Goal: Information Seeking & Learning: Compare options

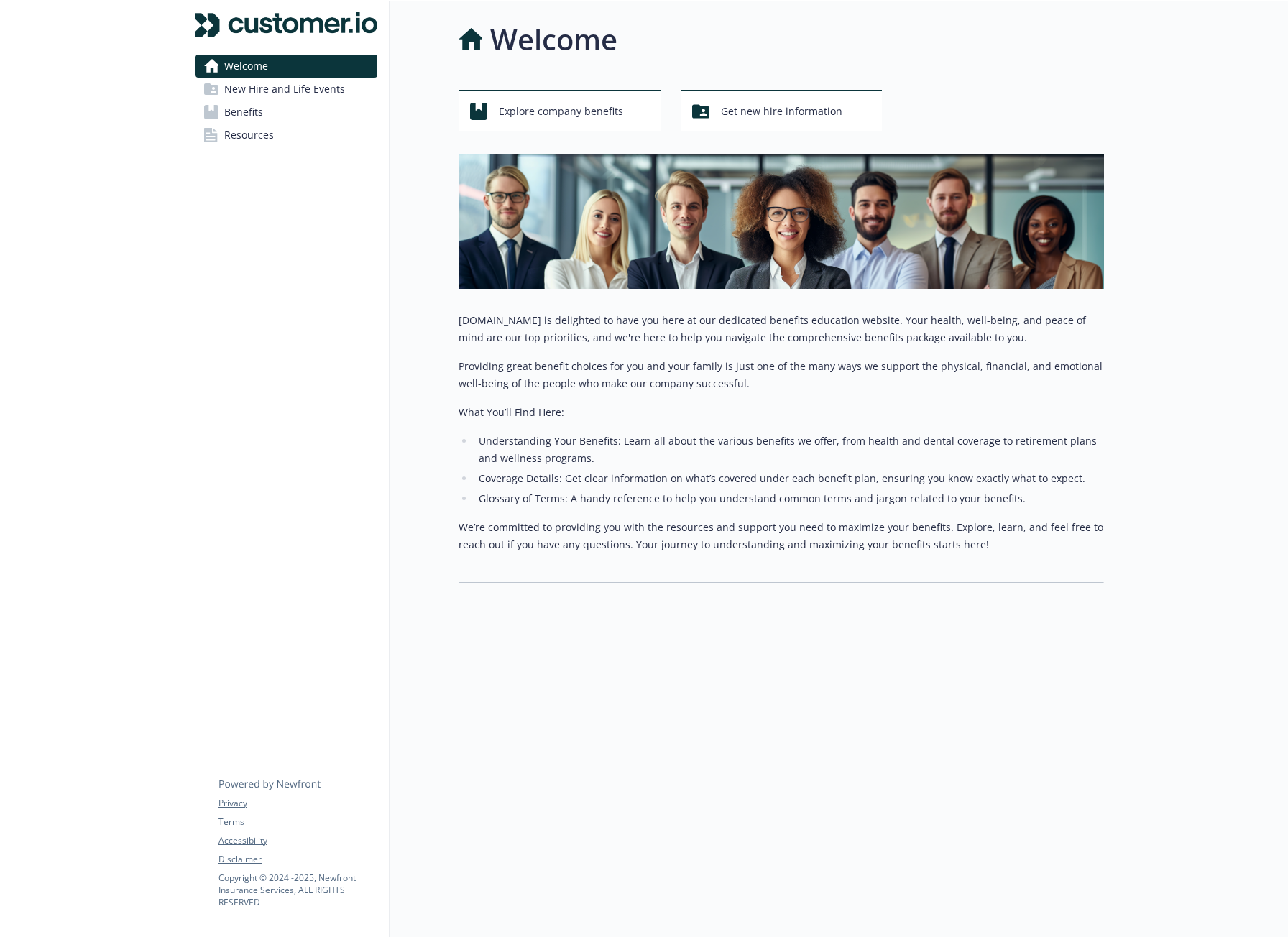
click at [276, 94] on span "New Hire and Life Events" at bounding box center [284, 89] width 121 height 23
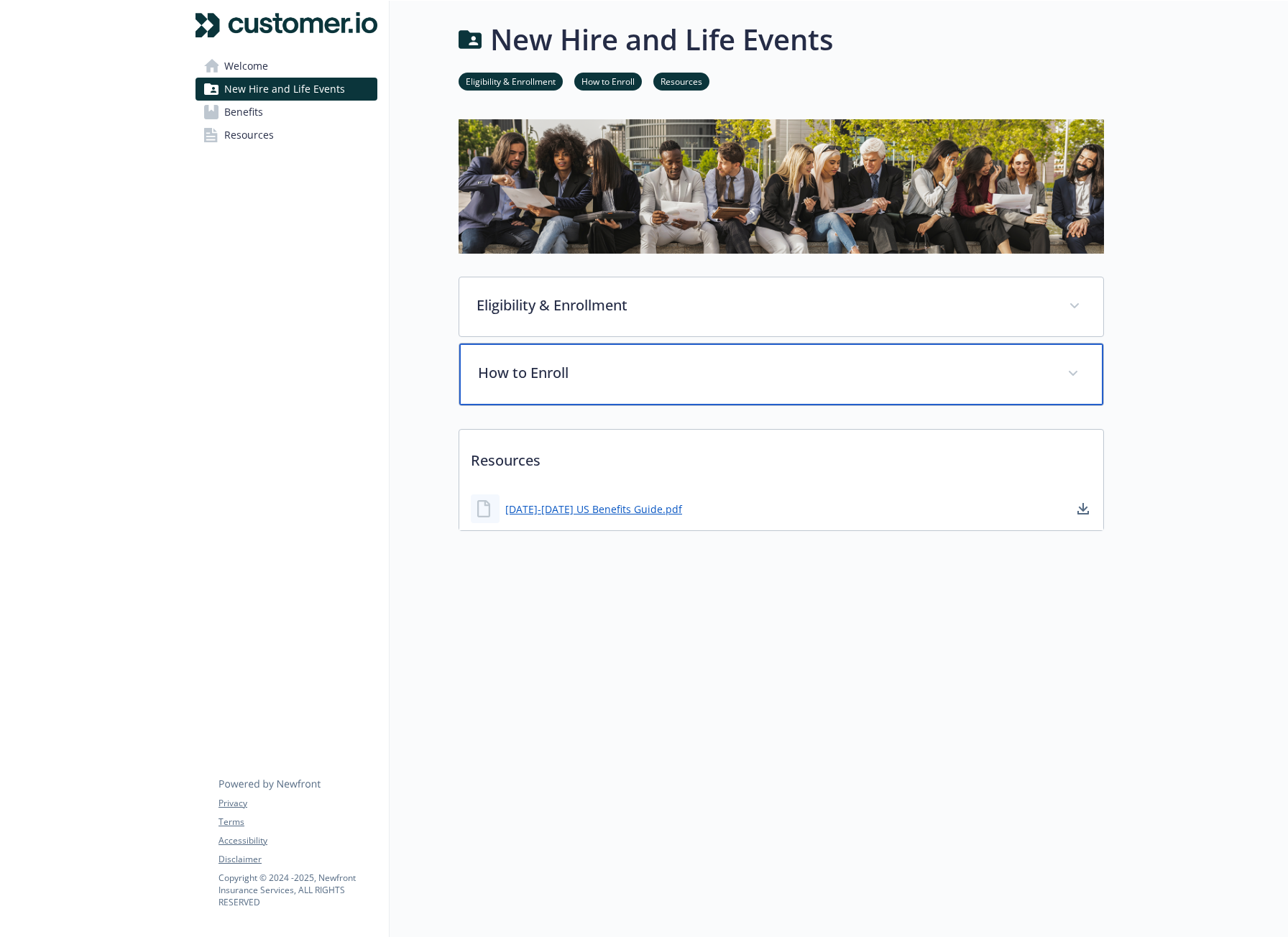
click at [541, 382] on div "How to Enroll" at bounding box center [781, 374] width 644 height 62
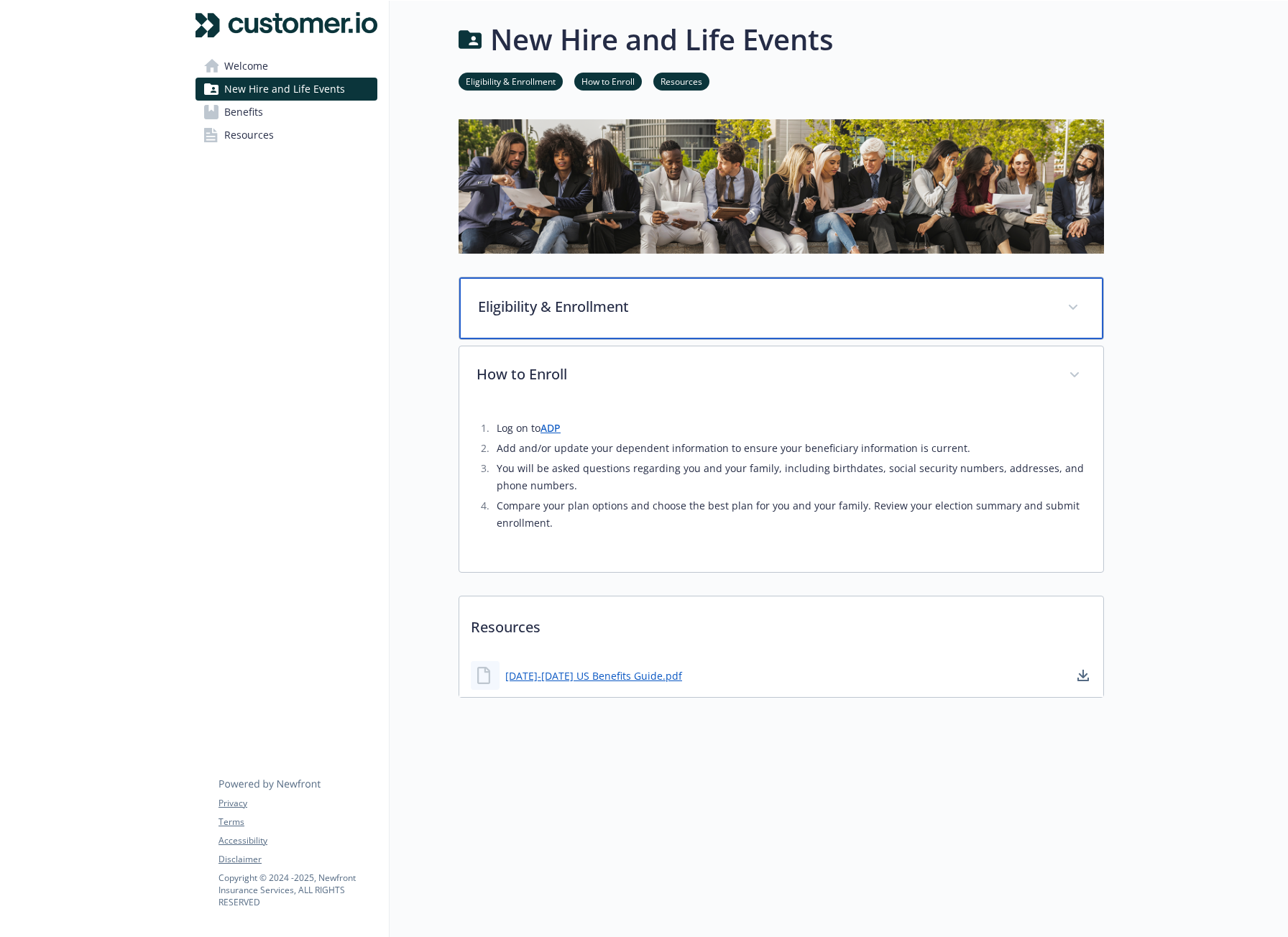
click at [553, 308] on p "Eligibility & Enrollment" at bounding box center [764, 306] width 572 height 21
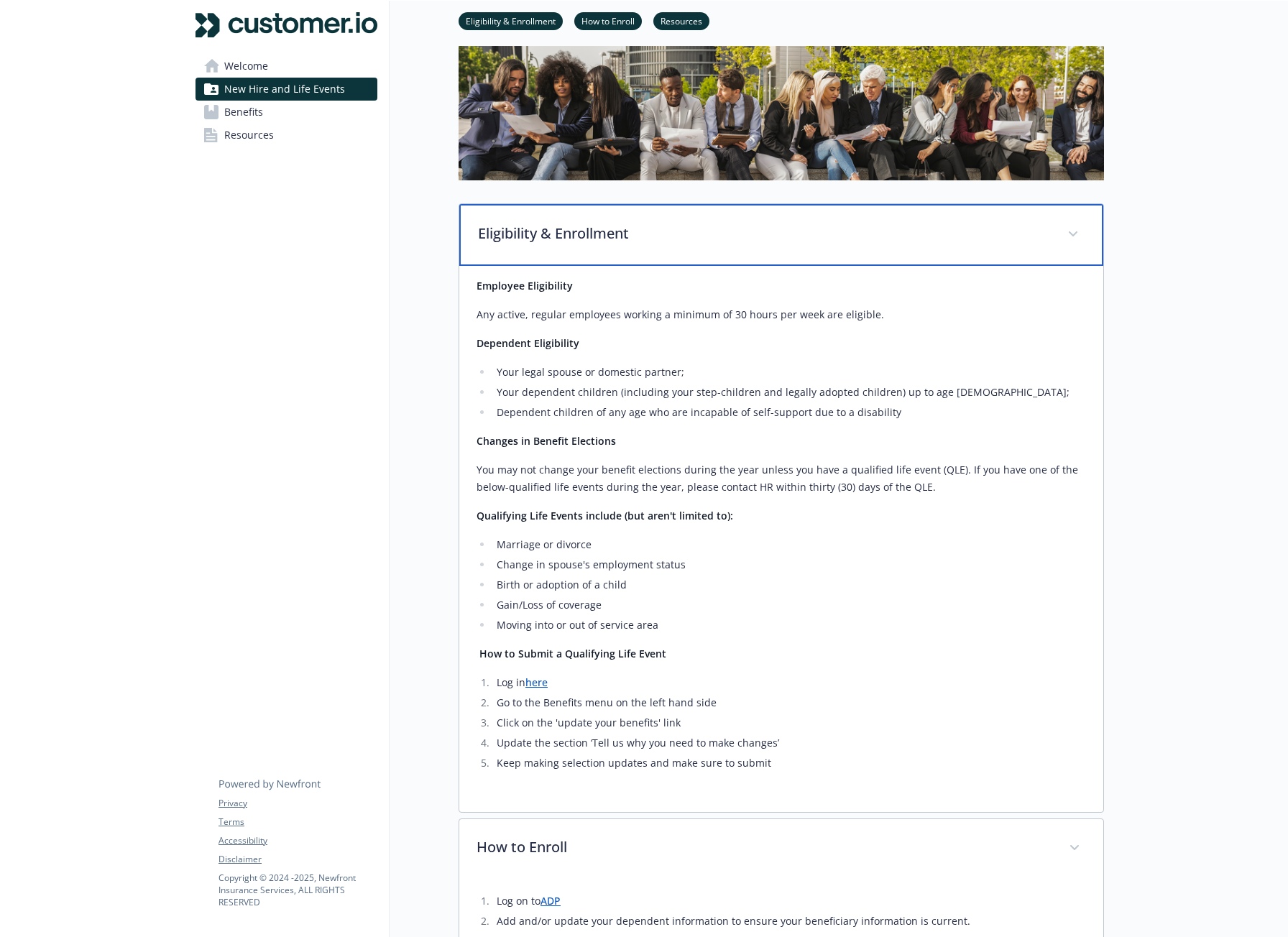
scroll to position [216, 0]
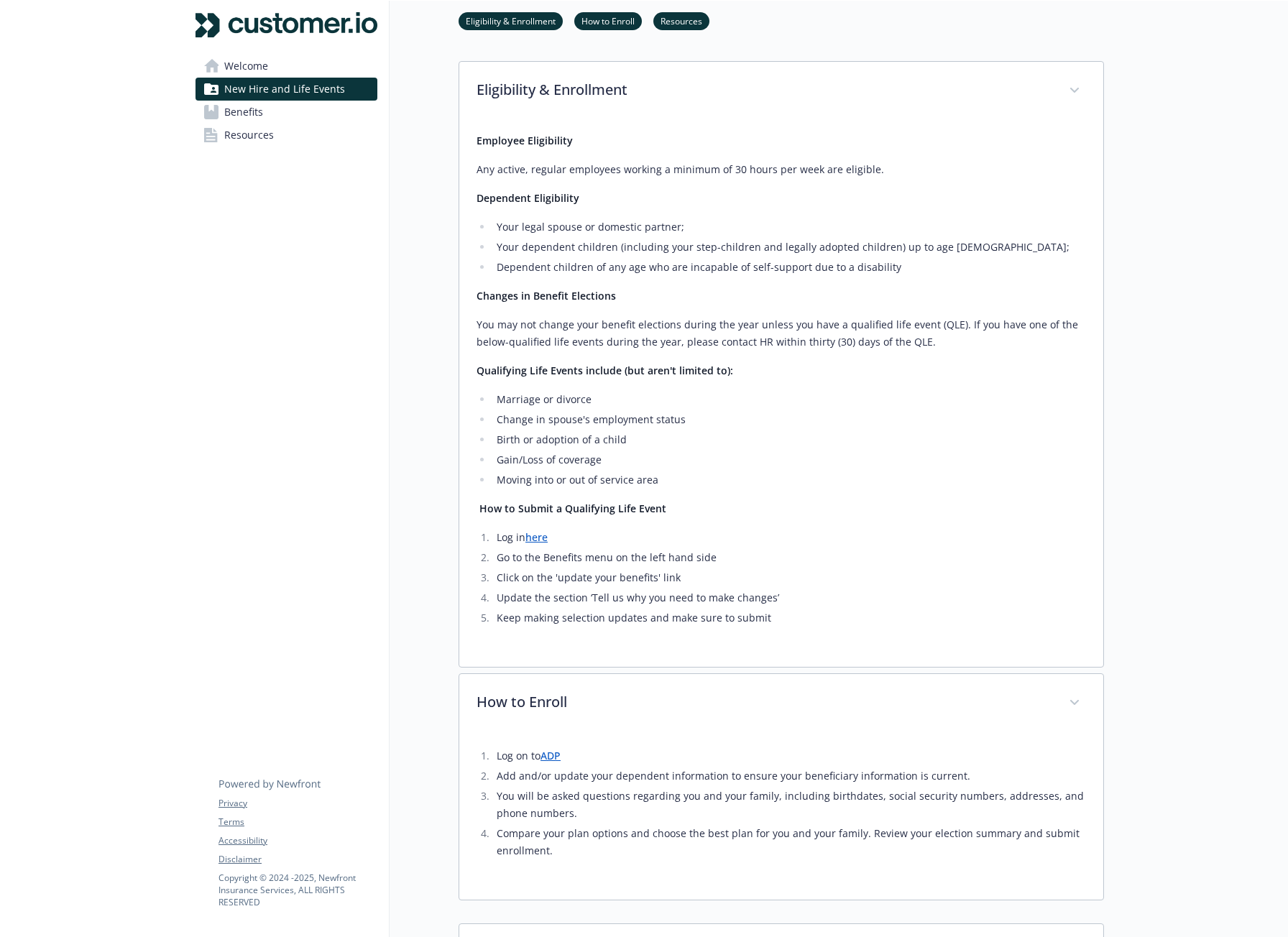
click at [545, 756] on link "ADP" at bounding box center [550, 756] width 20 height 14
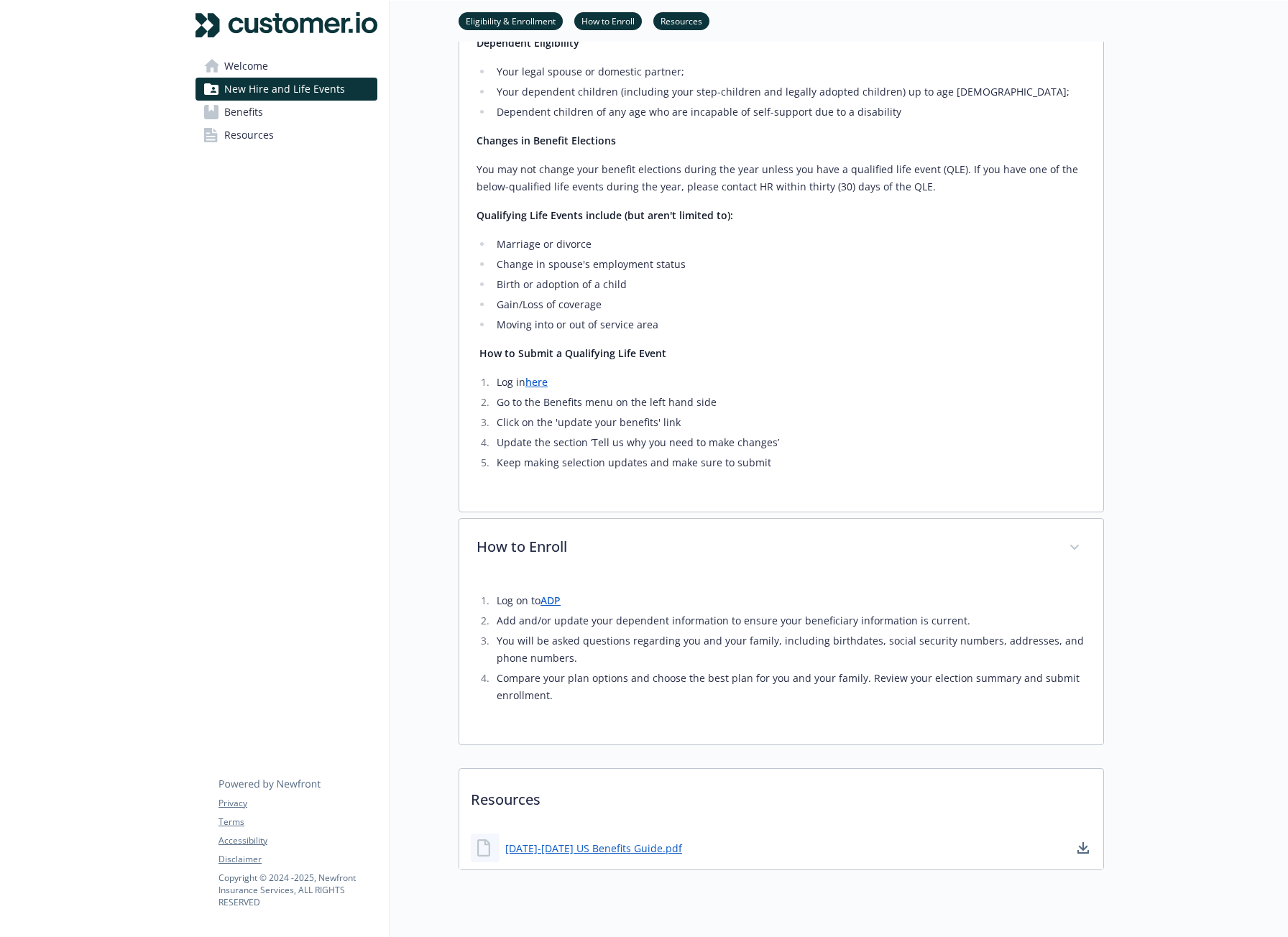
scroll to position [417, 0]
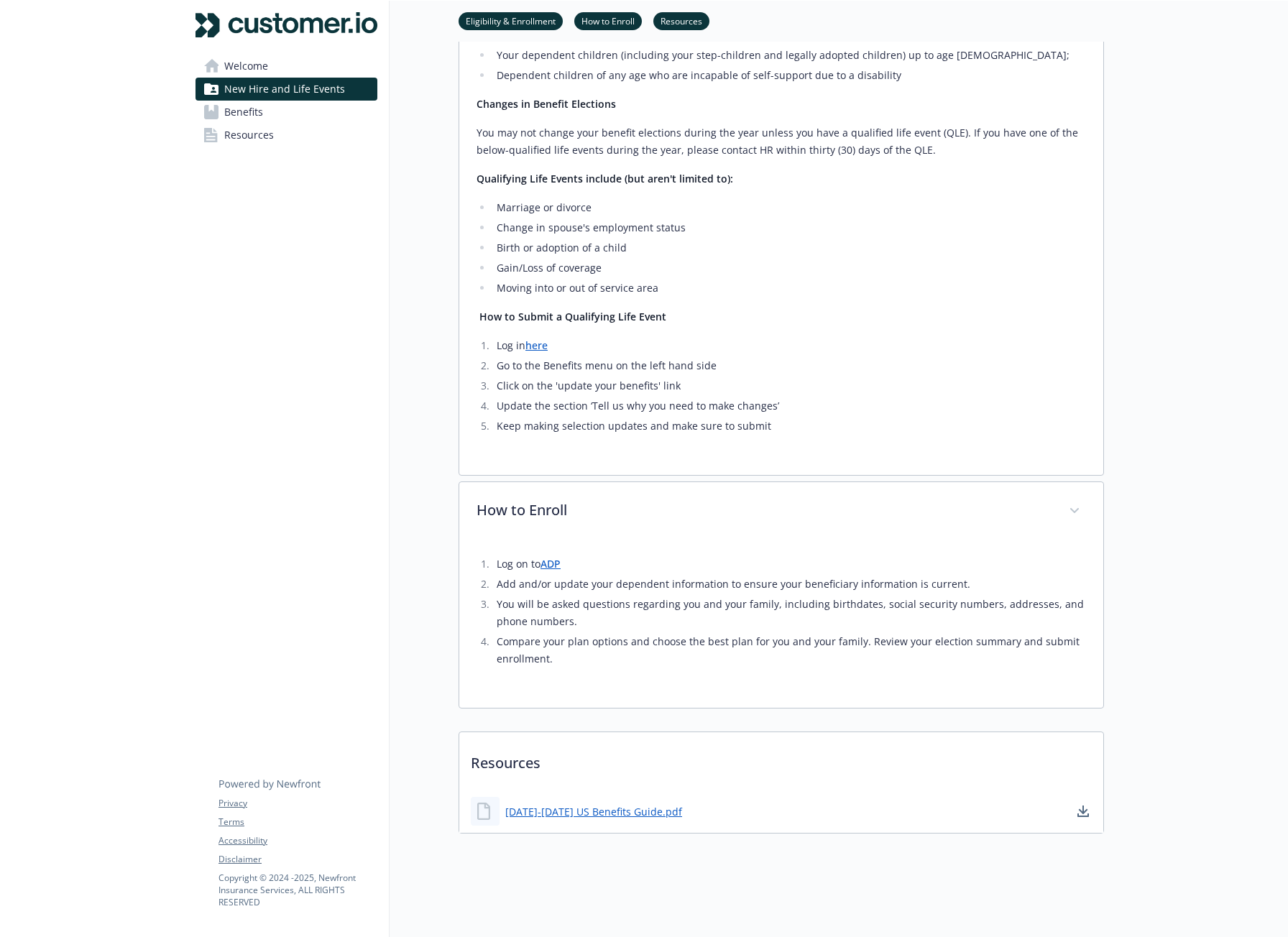
click at [273, 145] on link "Resources" at bounding box center [286, 135] width 181 height 23
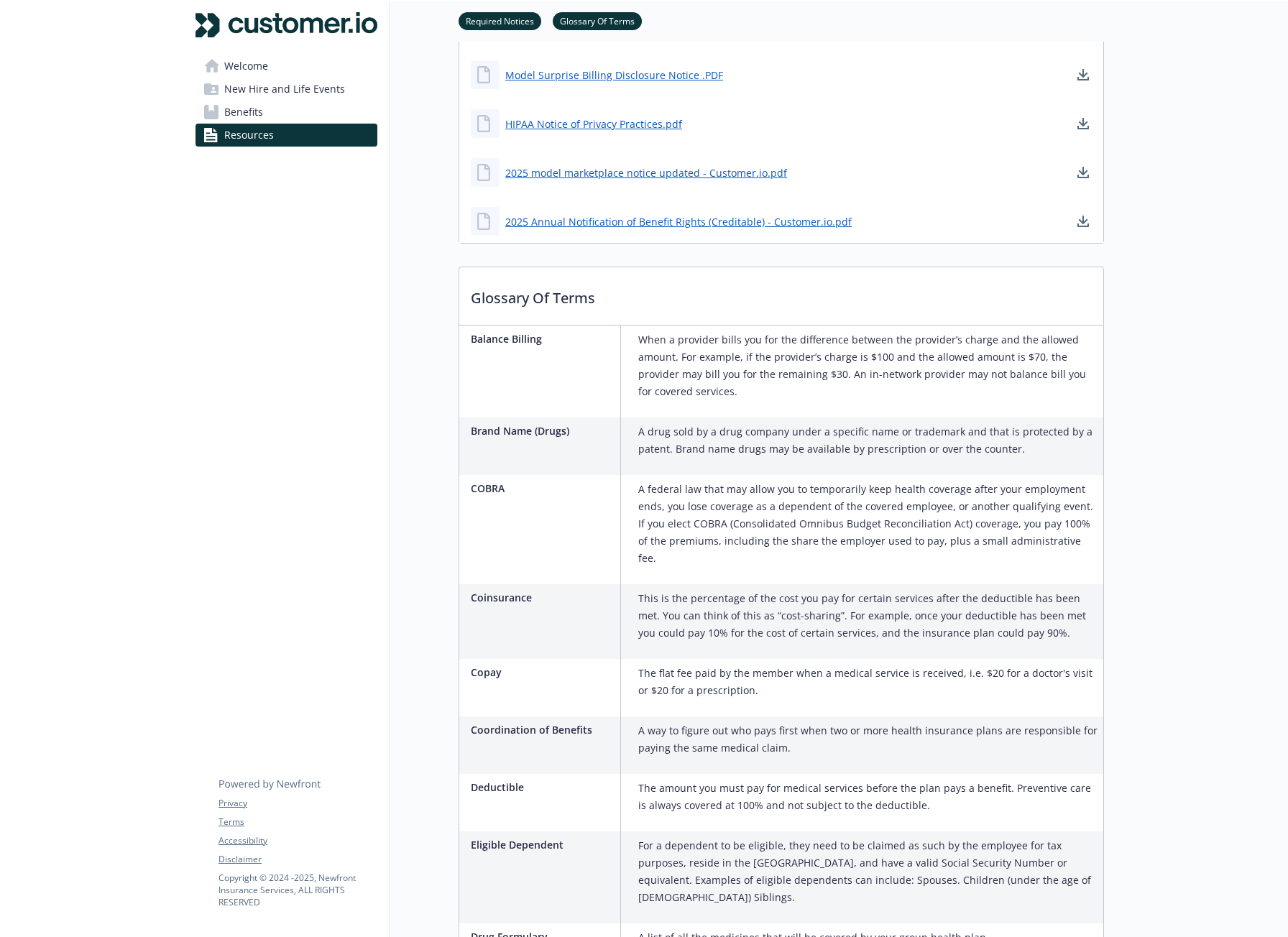
scroll to position [632, 0]
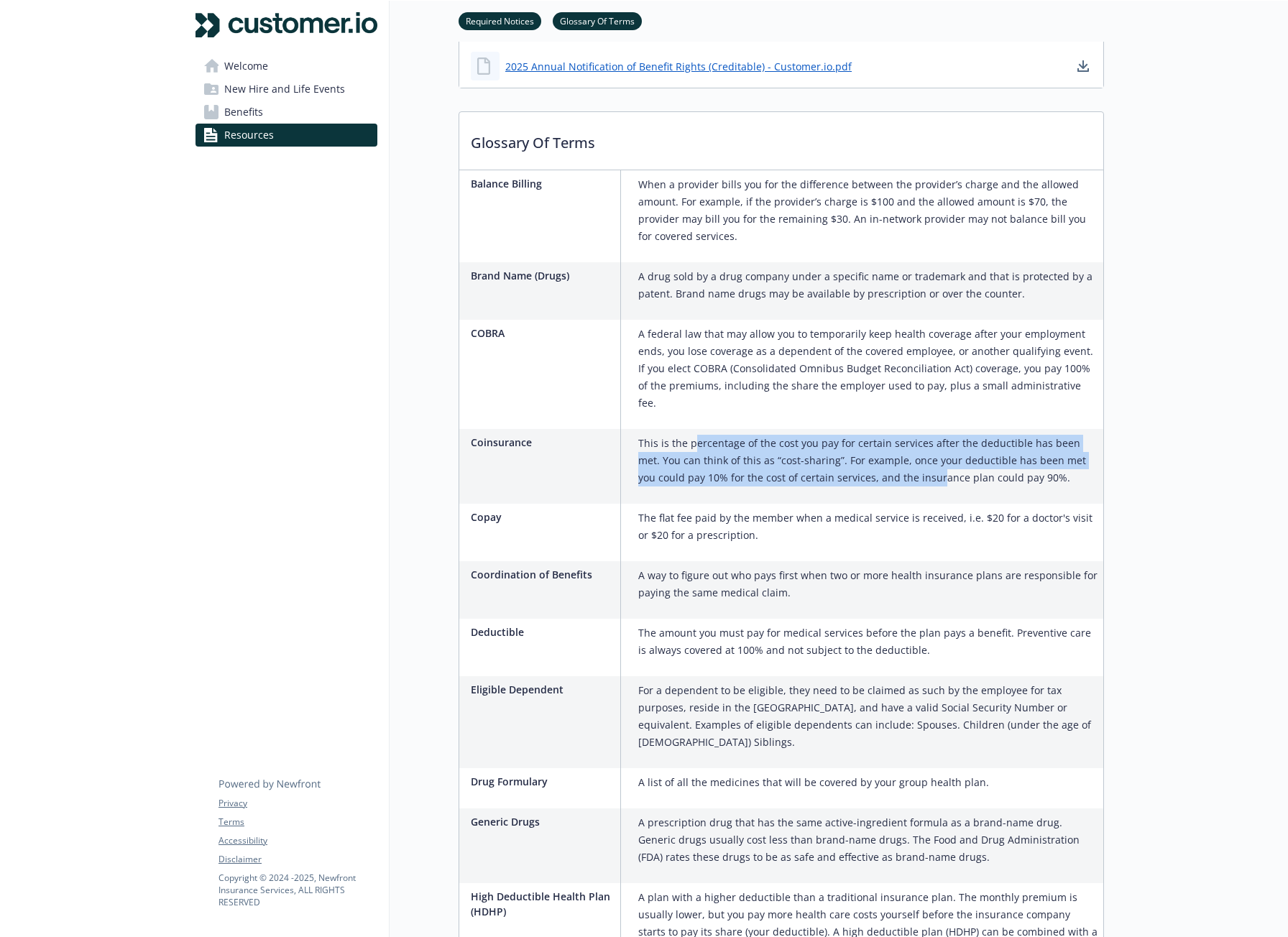
drag, startPoint x: 693, startPoint y: 417, endPoint x: 889, endPoint y: 461, distance: 200.9
click at [889, 461] on p "This is the percentage of the cost you pay for certain services after the deduc…" at bounding box center [868, 461] width 460 height 52
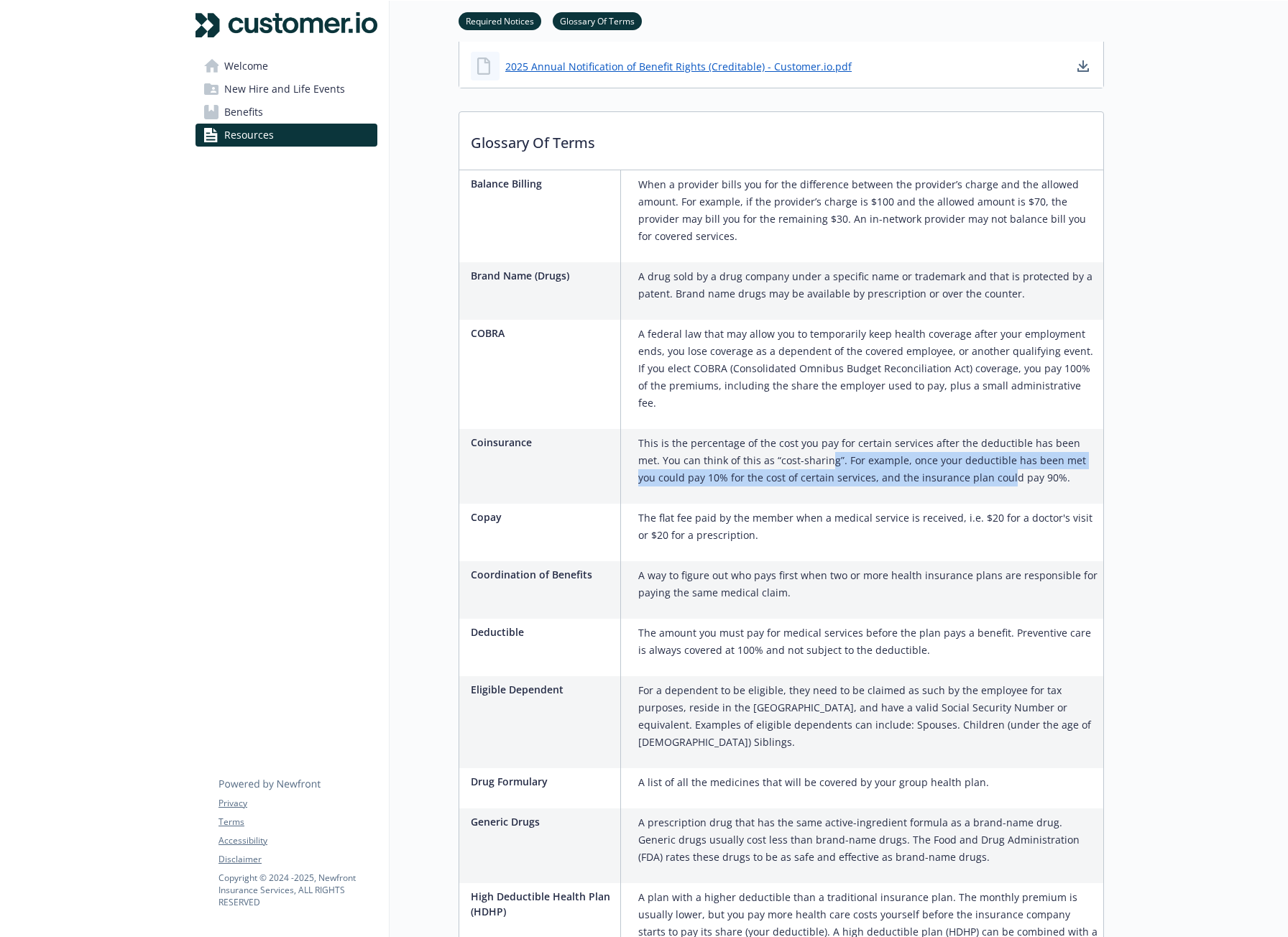
drag, startPoint x: 806, startPoint y: 444, endPoint x: 959, endPoint y: 461, distance: 153.9
click at [959, 461] on p "This is the percentage of the cost you pay for certain services after the deduc…" at bounding box center [868, 461] width 460 height 52
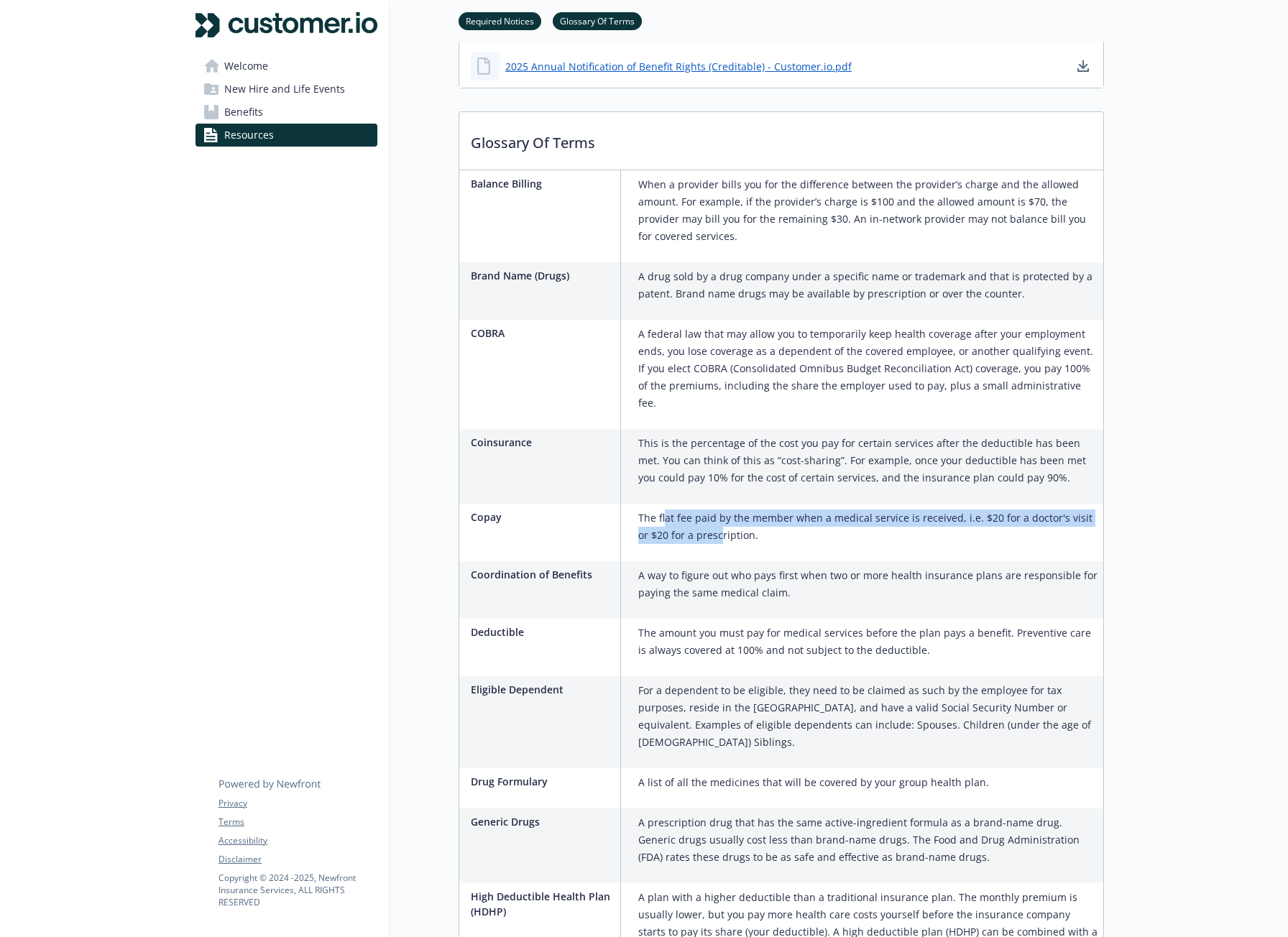
drag, startPoint x: 696, startPoint y: 505, endPoint x: 720, endPoint y: 518, distance: 27.3
click at [710, 514] on div "The flat fee paid by the member when a medical service is received, i.e. $20 fo…" at bounding box center [867, 532] width 471 height 57
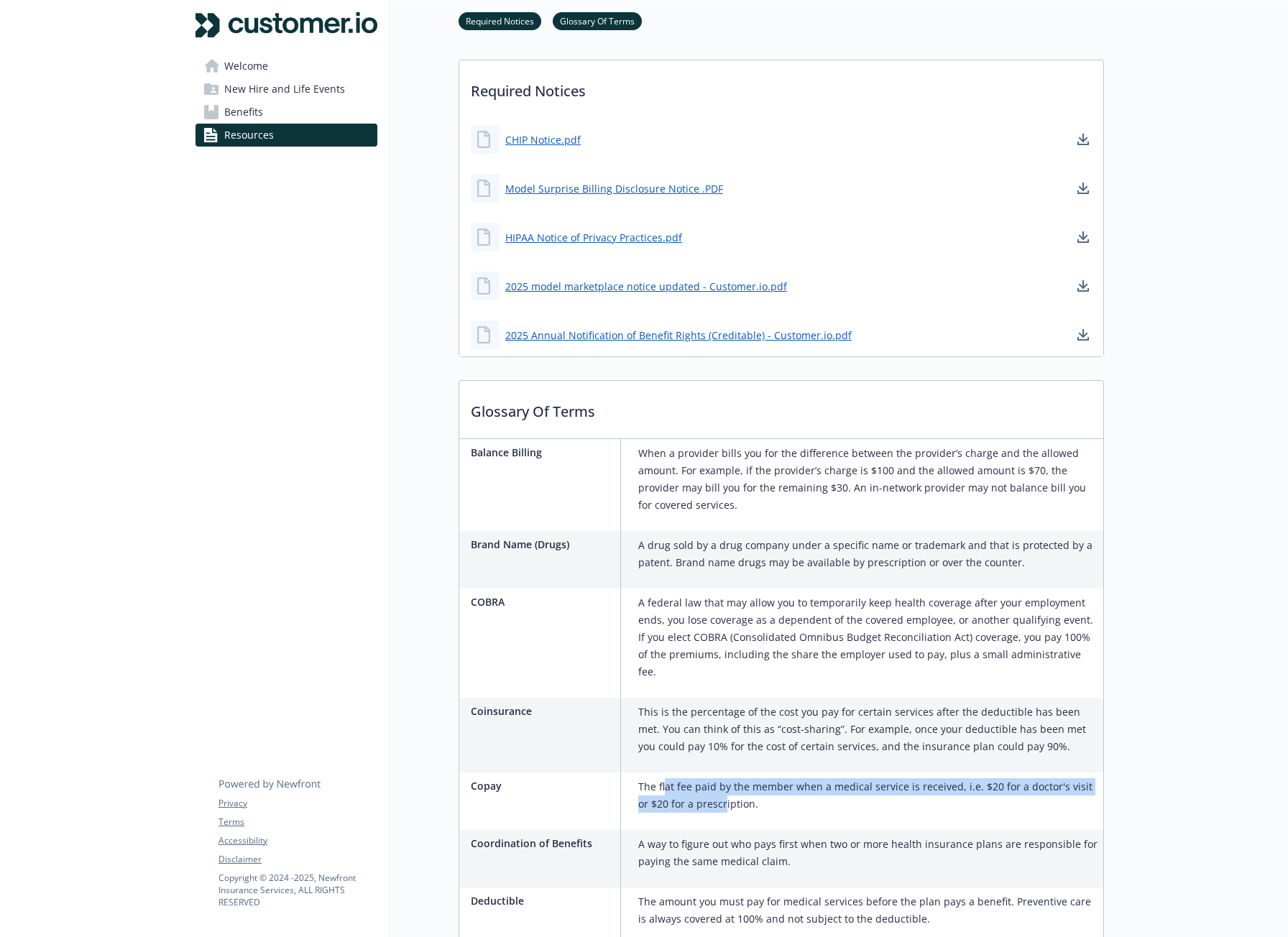
scroll to position [57, 0]
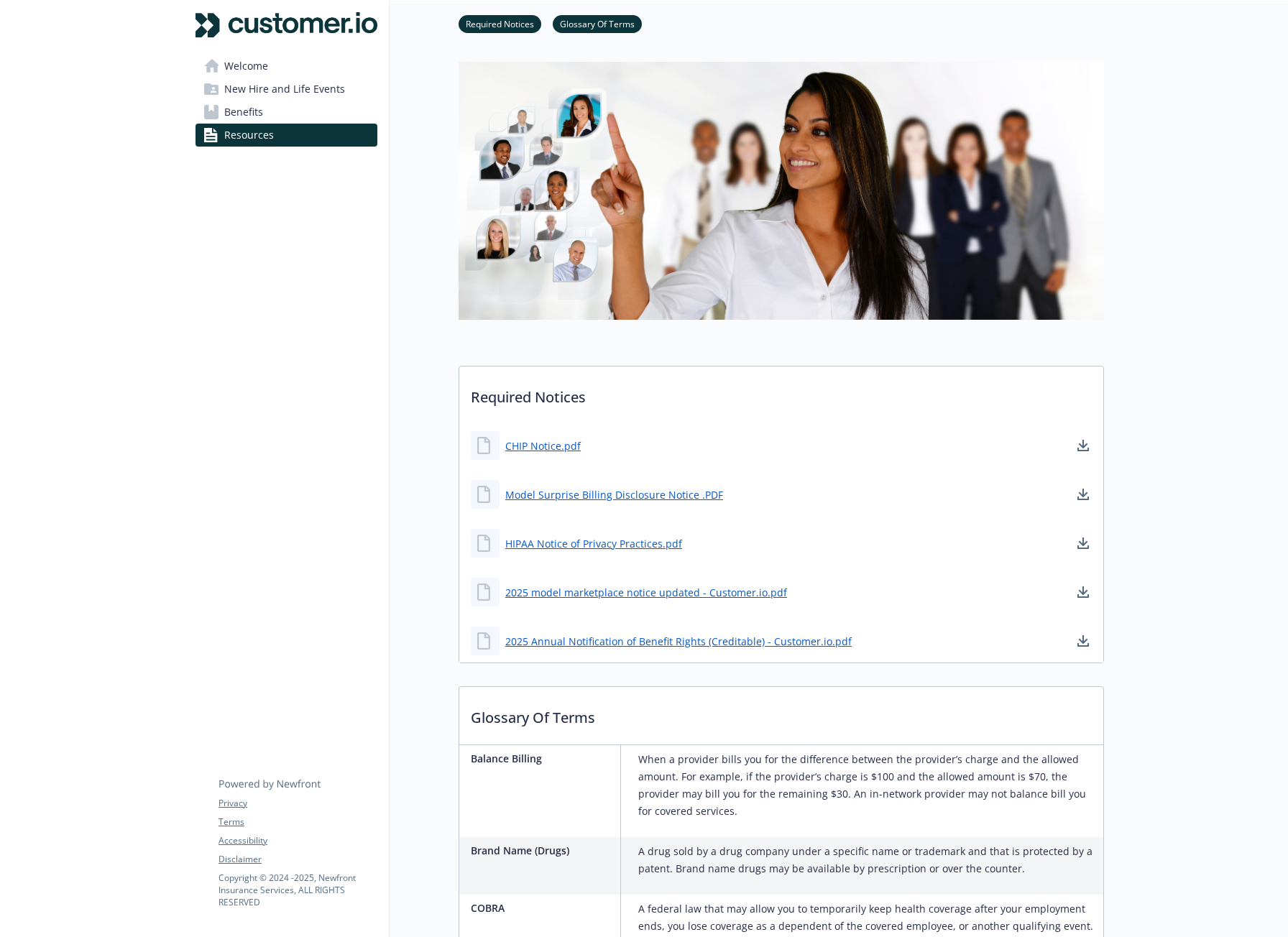
click at [266, 117] on link "Benefits" at bounding box center [286, 112] width 181 height 23
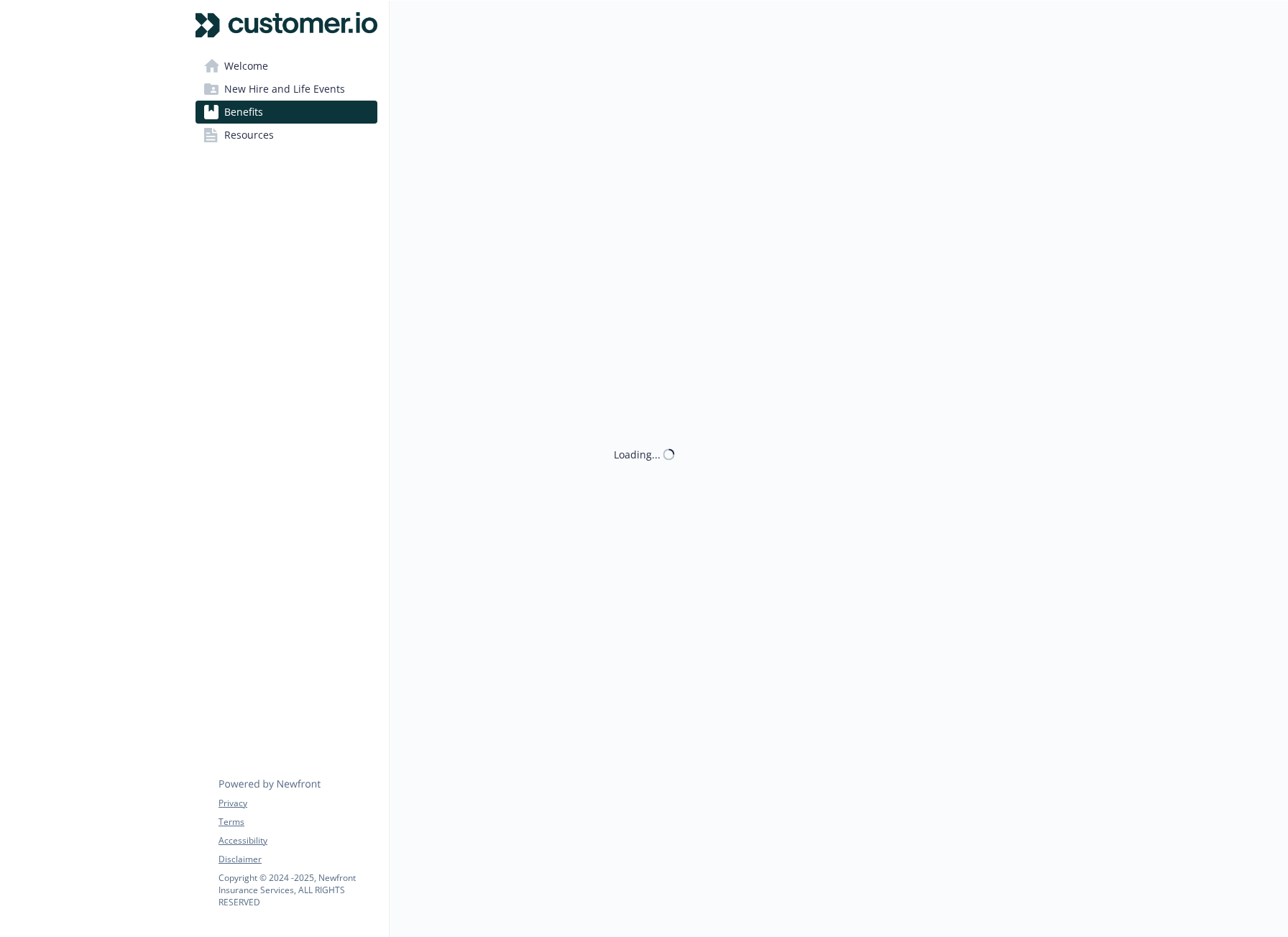
scroll to position [11, 0]
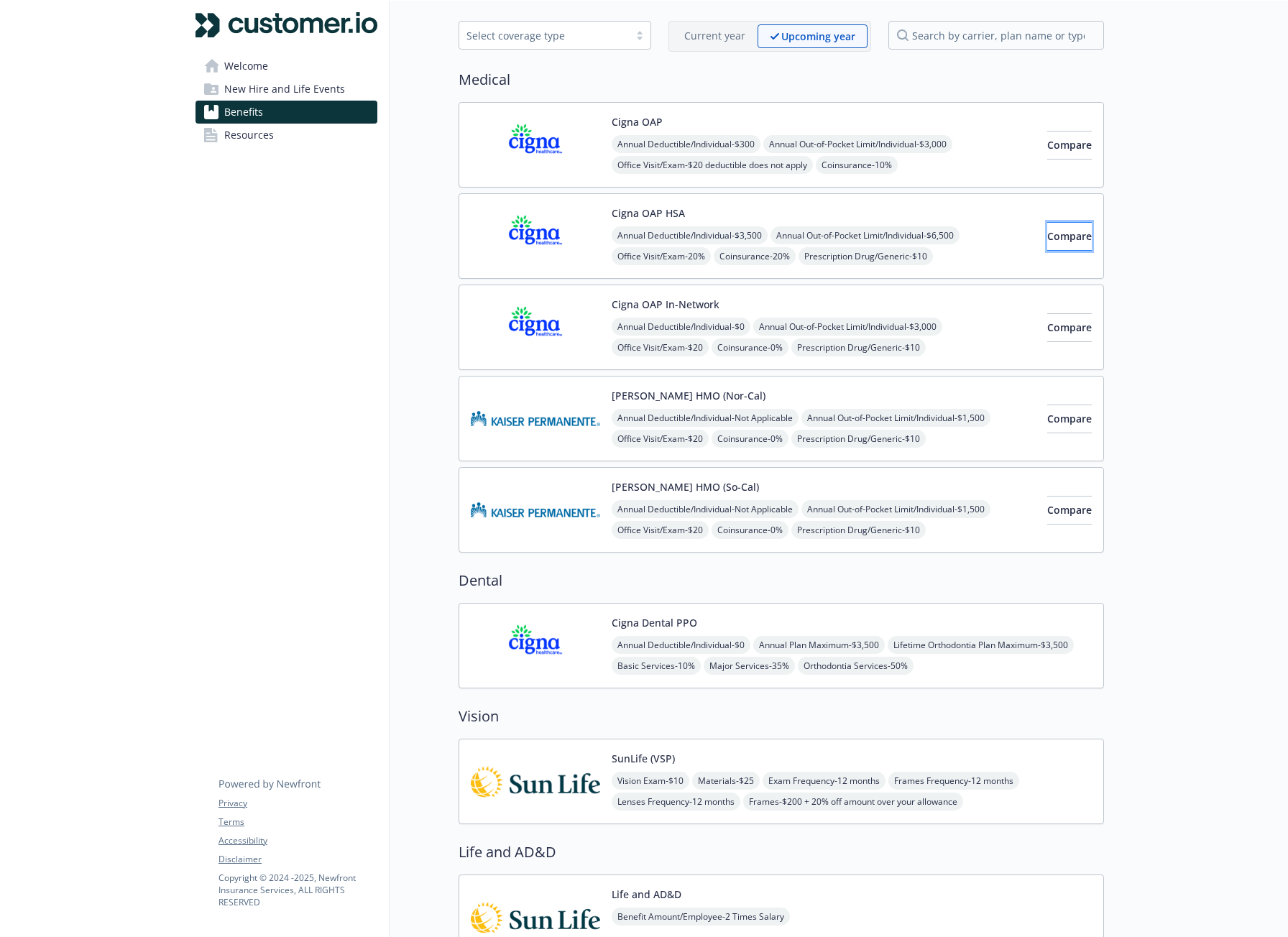
click at [1047, 232] on span "Compare" at bounding box center [1069, 236] width 45 height 14
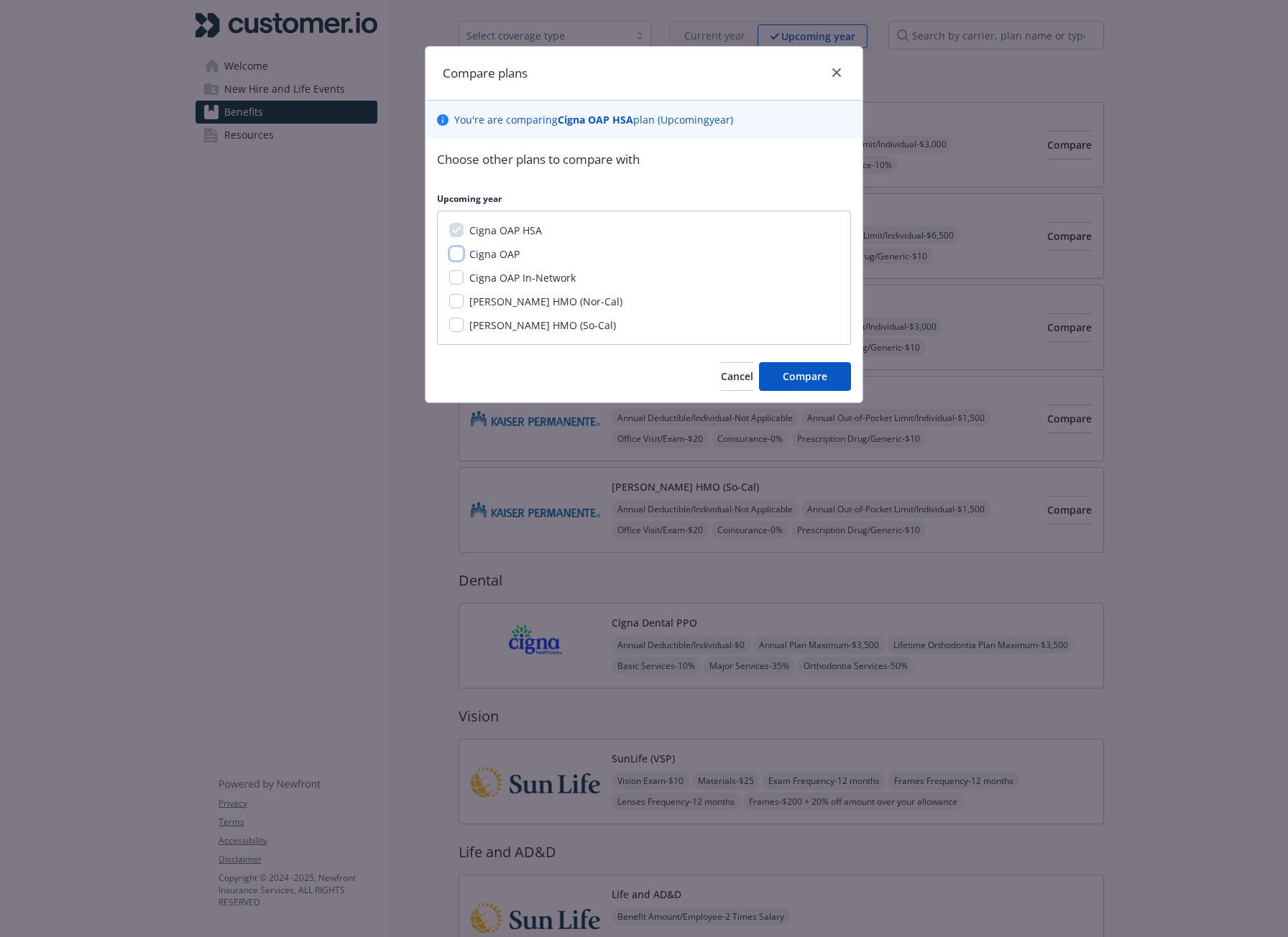
click at [454, 250] on input "Cigna OAP" at bounding box center [456, 254] width 14 height 14
checkbox input "true"
click at [454, 276] on input "Cigna OAP In-Network" at bounding box center [456, 277] width 14 height 14
checkbox input "true"
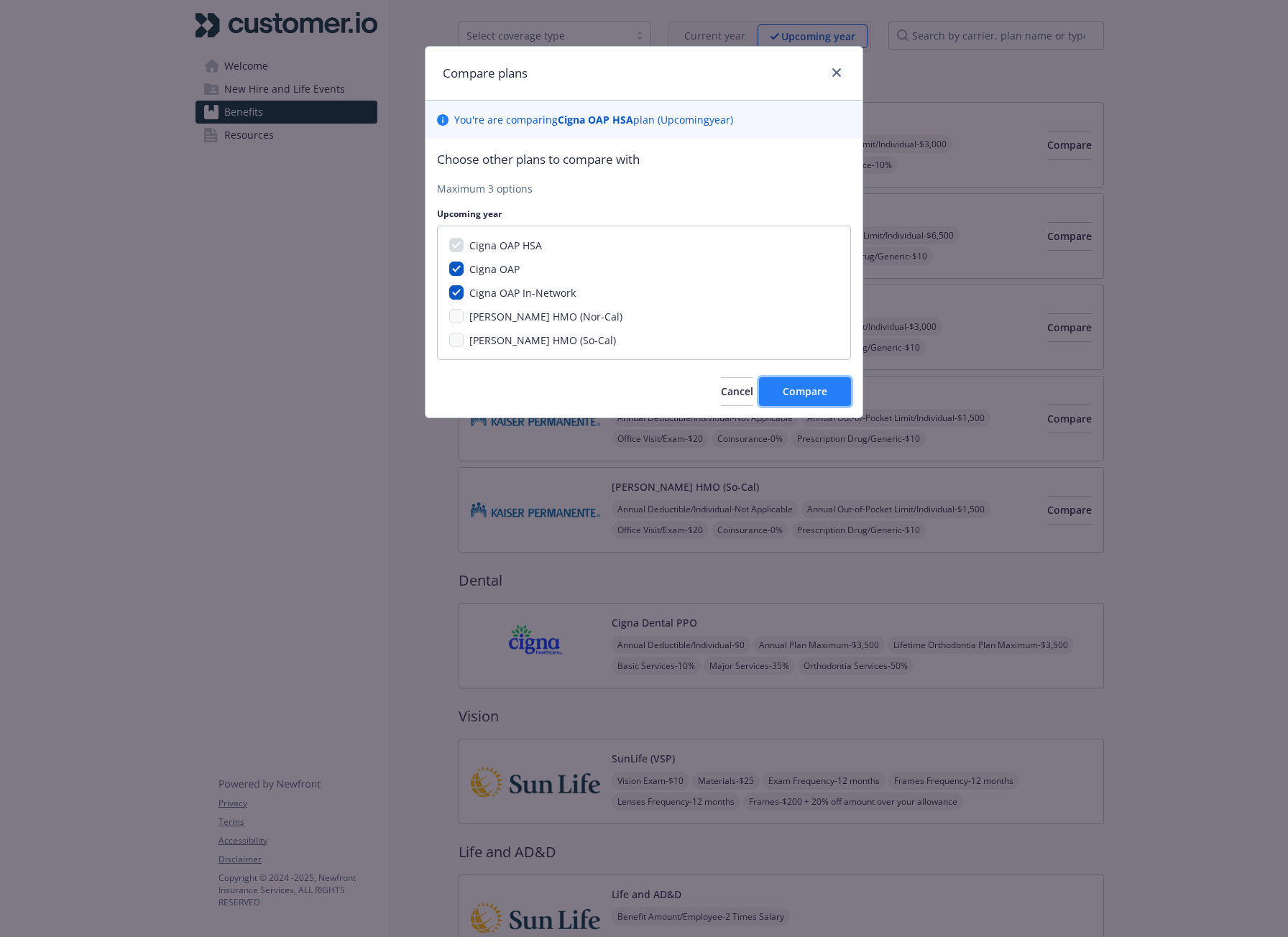
click at [788, 395] on span "Compare" at bounding box center [805, 392] width 45 height 14
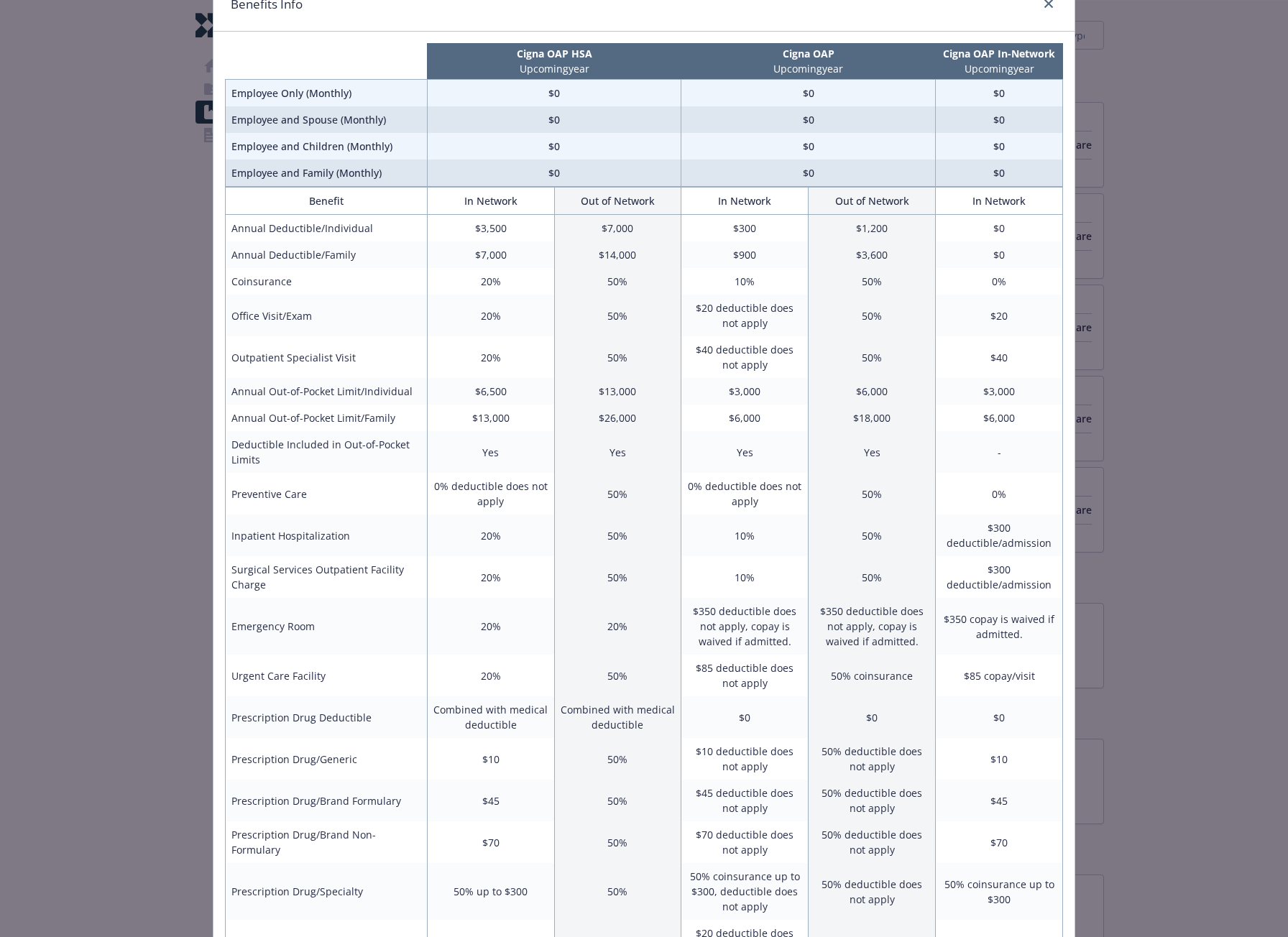
scroll to position [72, 0]
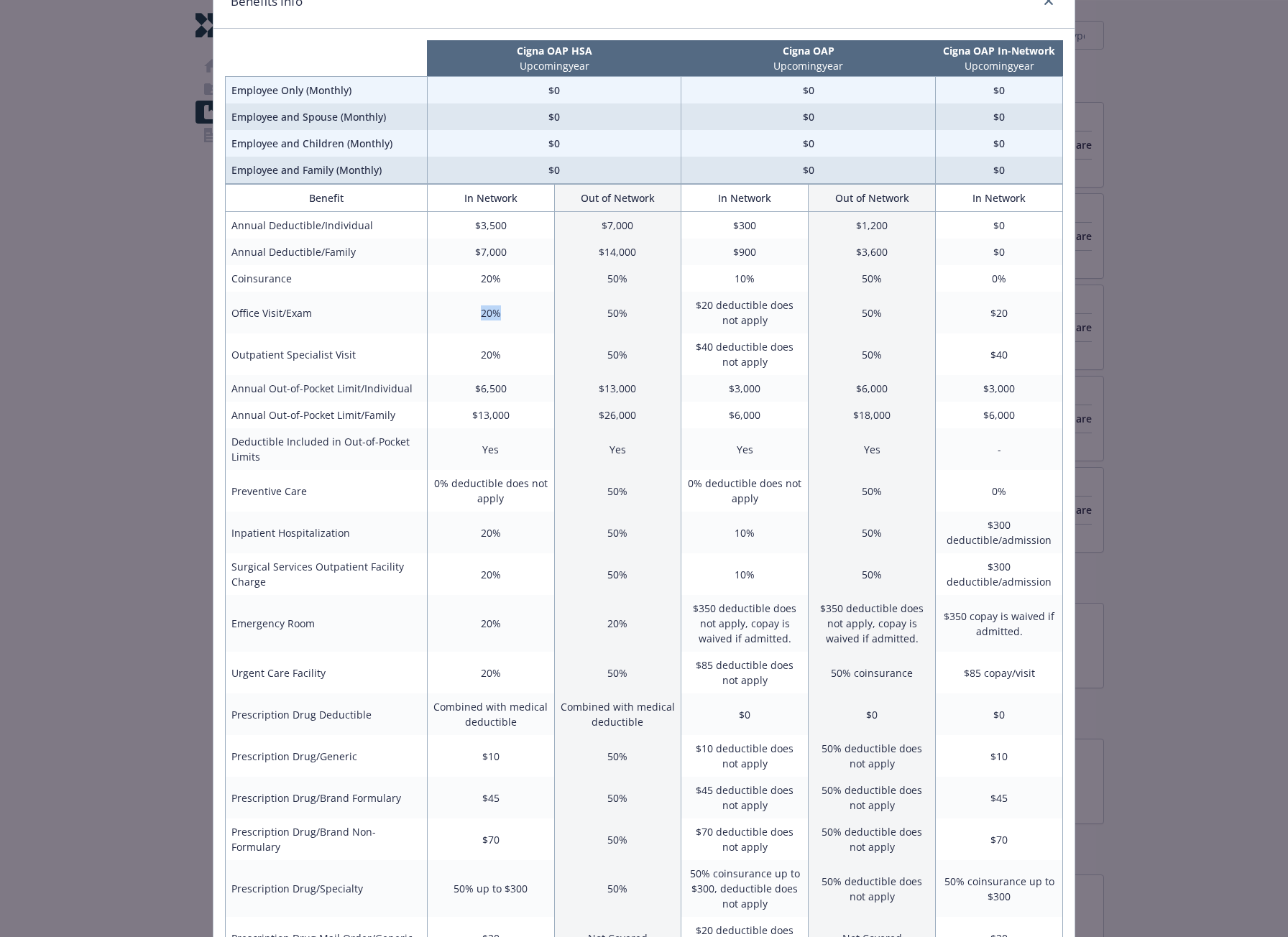
drag, startPoint x: 475, startPoint y: 314, endPoint x: 497, endPoint y: 314, distance: 22.0
click at [497, 314] on td "20%" at bounding box center [490, 312] width 127 height 41
drag, startPoint x: 475, startPoint y: 357, endPoint x: 489, endPoint y: 355, distance: 14.1
click at [489, 355] on td "20%" at bounding box center [490, 354] width 127 height 41
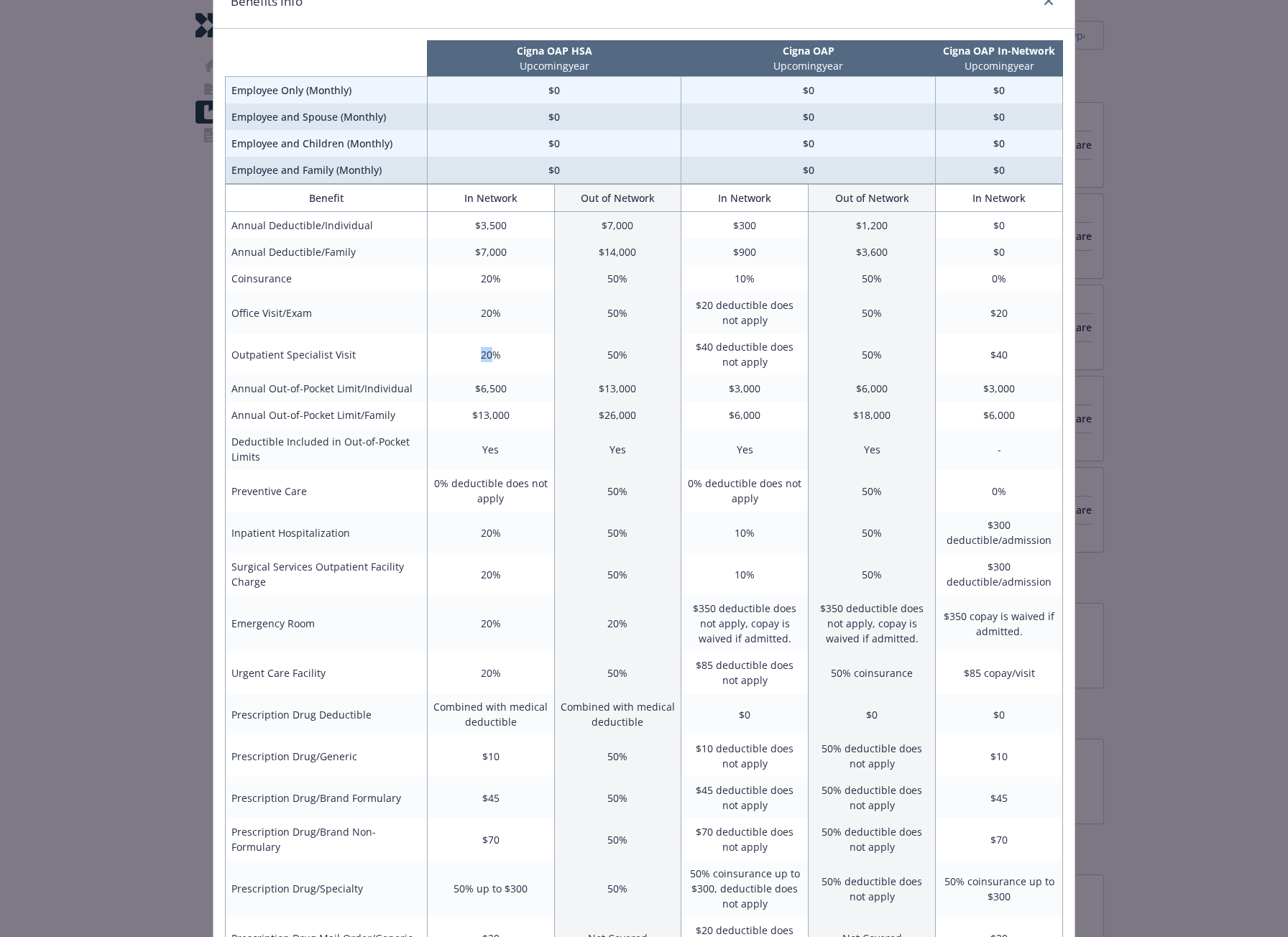
click at [489, 355] on td "20%" at bounding box center [490, 354] width 127 height 41
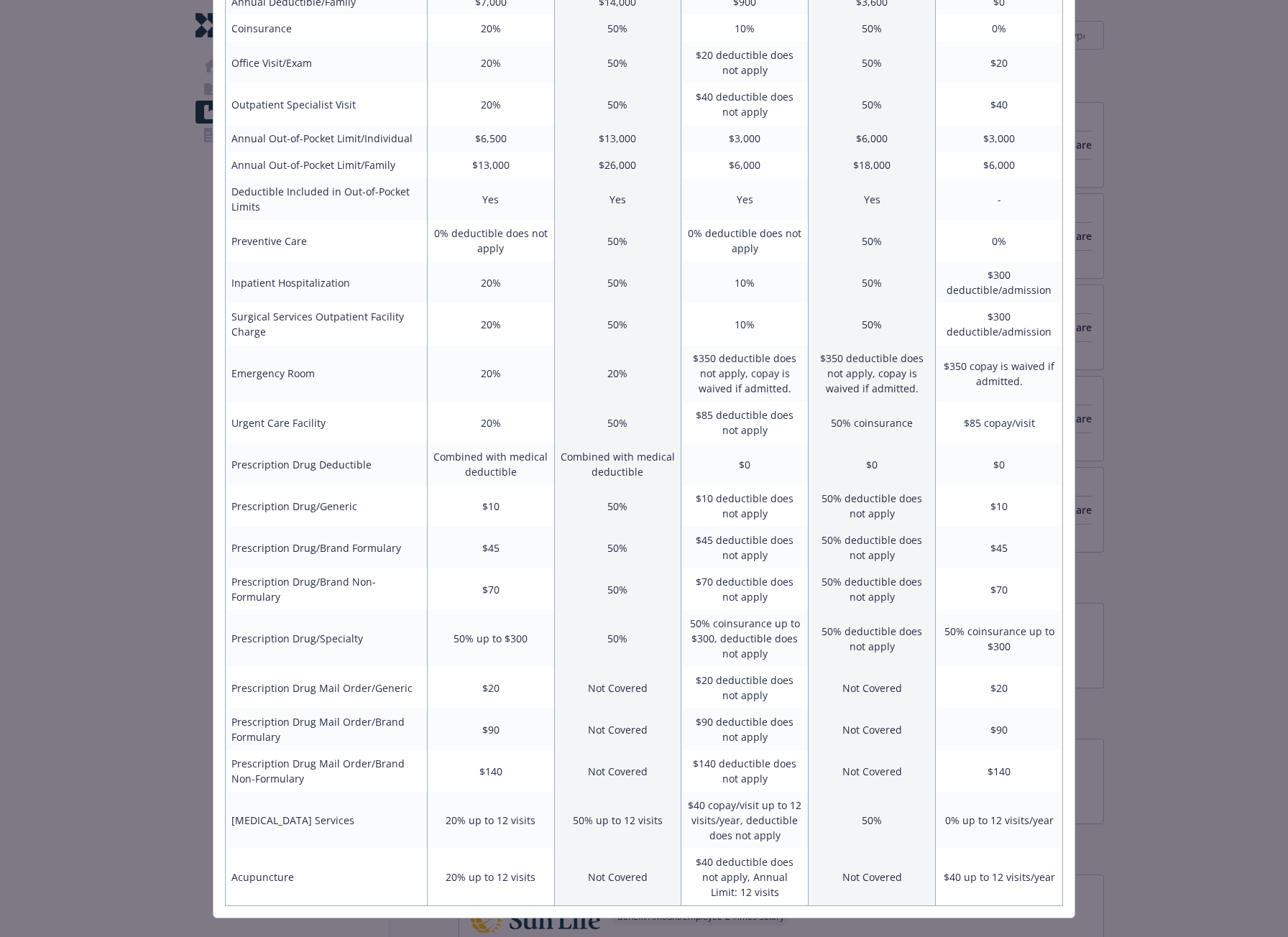
scroll to position [348, 0]
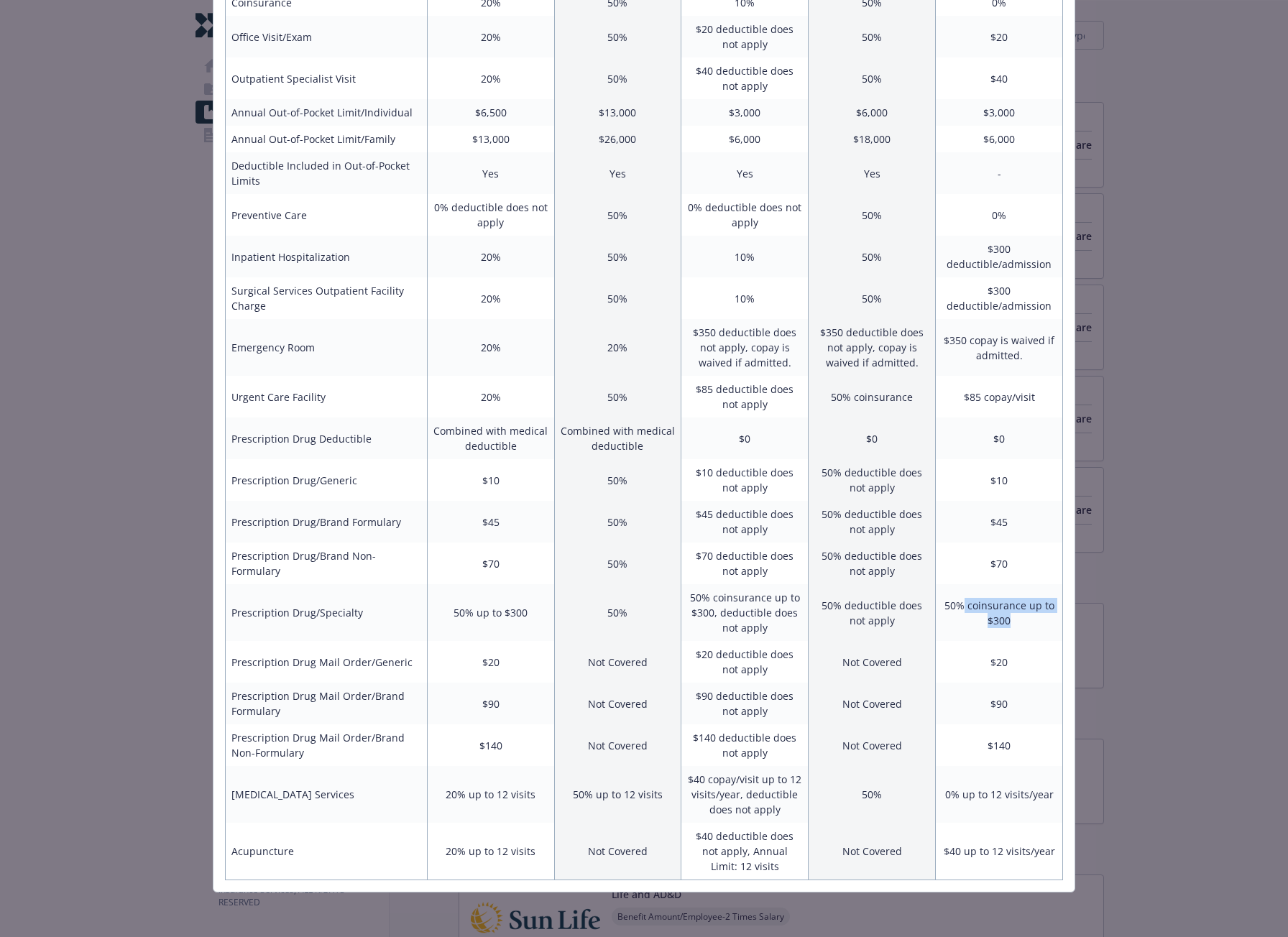
drag, startPoint x: 958, startPoint y: 599, endPoint x: 1012, endPoint y: 622, distance: 58.7
click at [1012, 622] on td "50% coinsurance up to $300" at bounding box center [999, 613] width 127 height 56
click at [997, 615] on td "50% coinsurance up to $300" at bounding box center [999, 613] width 127 height 56
click at [989, 604] on td "50% coinsurance up to $300" at bounding box center [999, 613] width 127 height 56
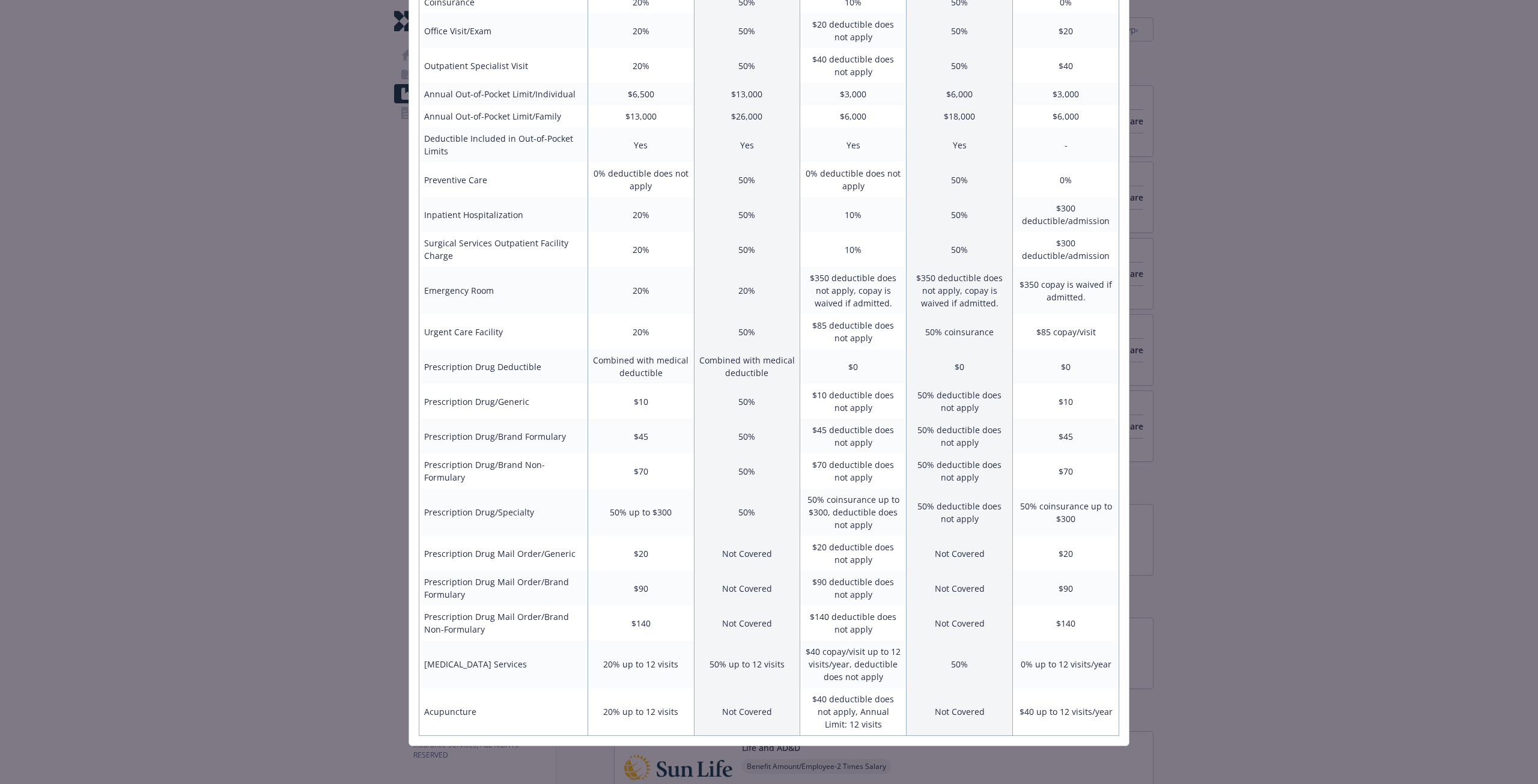
scroll to position [289, 0]
